Goal: Task Accomplishment & Management: Manage account settings

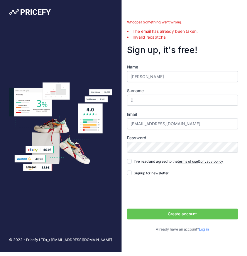
click at [209, 235] on link "Log in" at bounding box center [207, 233] width 10 height 4
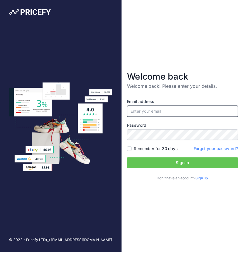
click at [171, 119] on input "email" at bounding box center [185, 112] width 112 height 11
type input "[EMAIL_ADDRESS][DOMAIN_NAME]"
click at [221, 153] on link "Forgot your password?" at bounding box center [219, 150] width 45 height 5
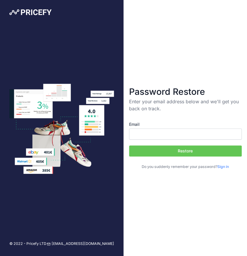
click at [157, 140] on input "Email" at bounding box center [185, 134] width 112 height 11
type input "[EMAIL_ADDRESS][DOMAIN_NAME]"
drag, startPoint x: 195, startPoint y: 164, endPoint x: 87, endPoint y: 151, distance: 108.8
click at [195, 157] on button "Restore" at bounding box center [185, 151] width 112 height 11
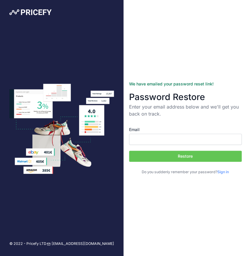
scroll to position [29, 0]
drag, startPoint x: 192, startPoint y: 39, endPoint x: 195, endPoint y: 12, distance: 27.6
click at [192, 39] on div "We have emailed your password reset link! Password Restore Enter your email add…" at bounding box center [184, 128] width 123 height 256
